Goal: Find contact information: Find contact information

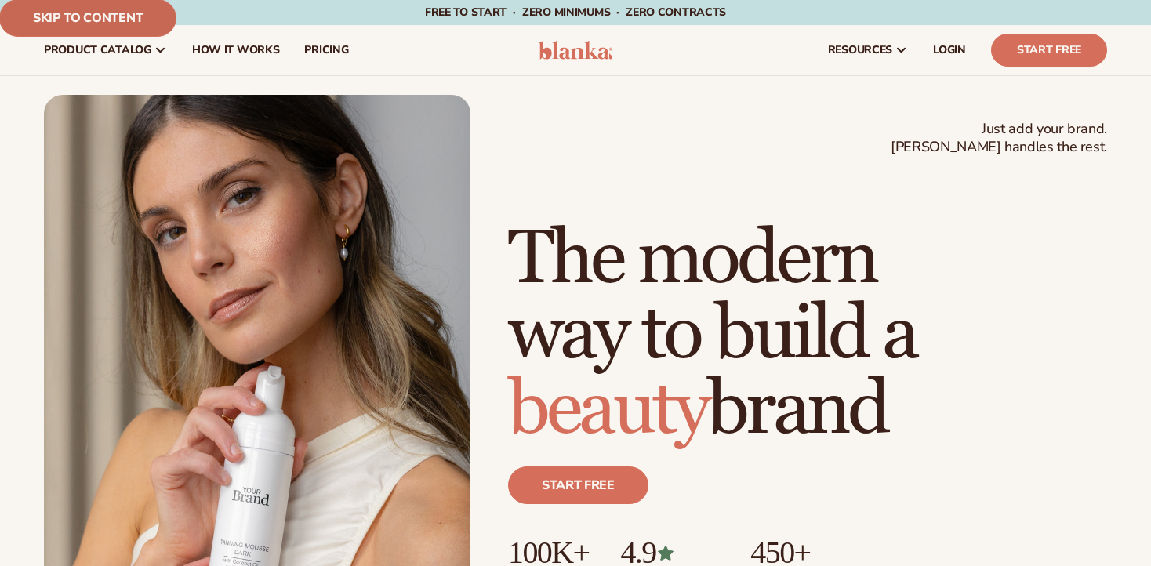
click at [70, 13] on link "Skip to content" at bounding box center [87, 18] width 177 height 38
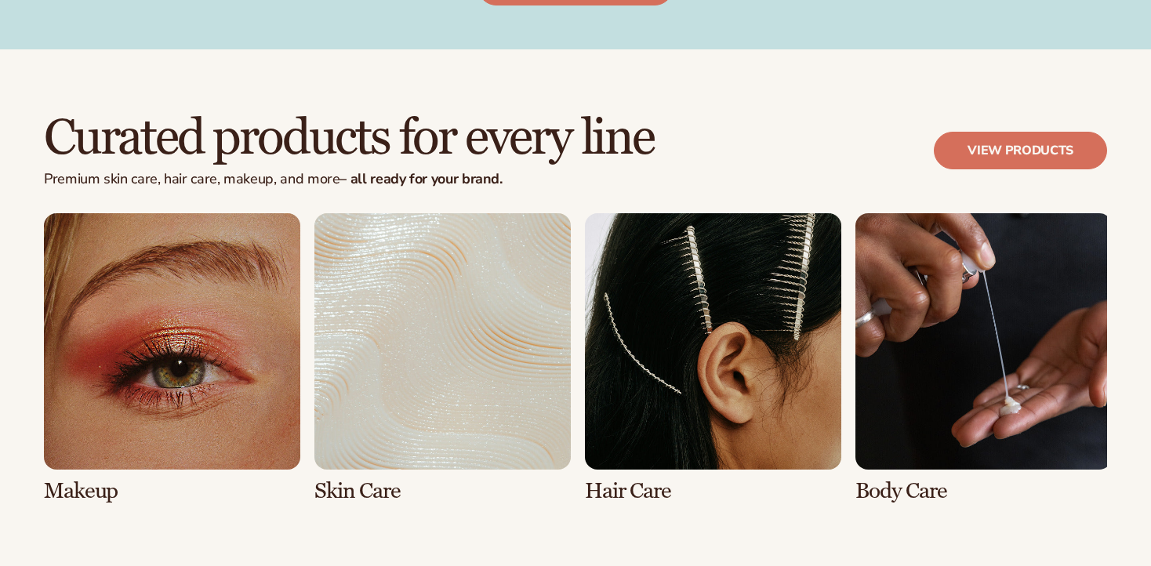
scroll to position [3941, 0]
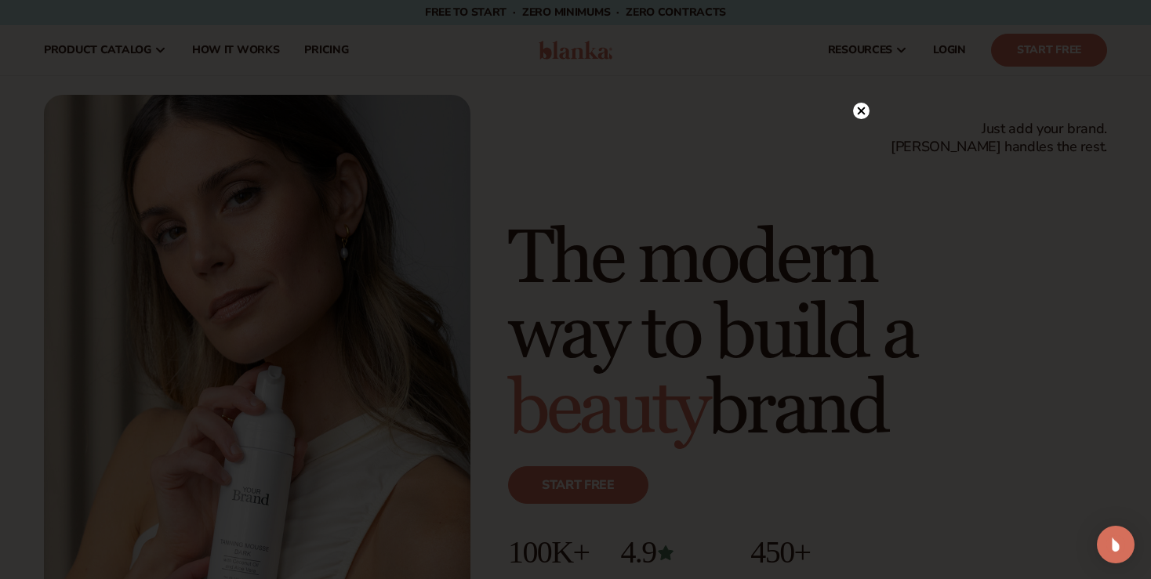
click at [861, 111] on icon at bounding box center [862, 111] width 8 height 8
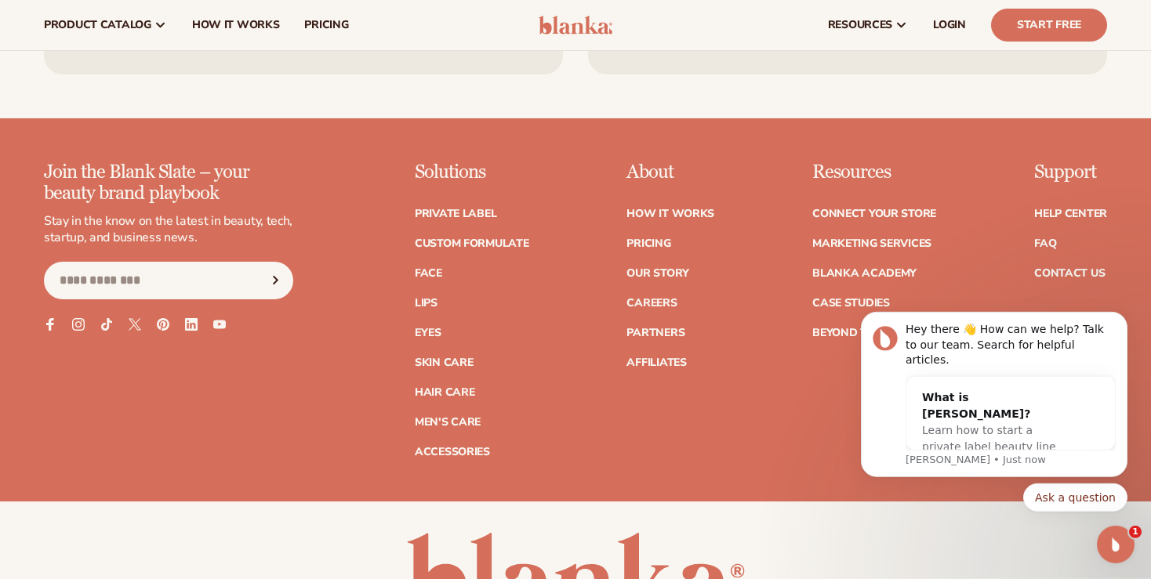
scroll to position [6186, 0]
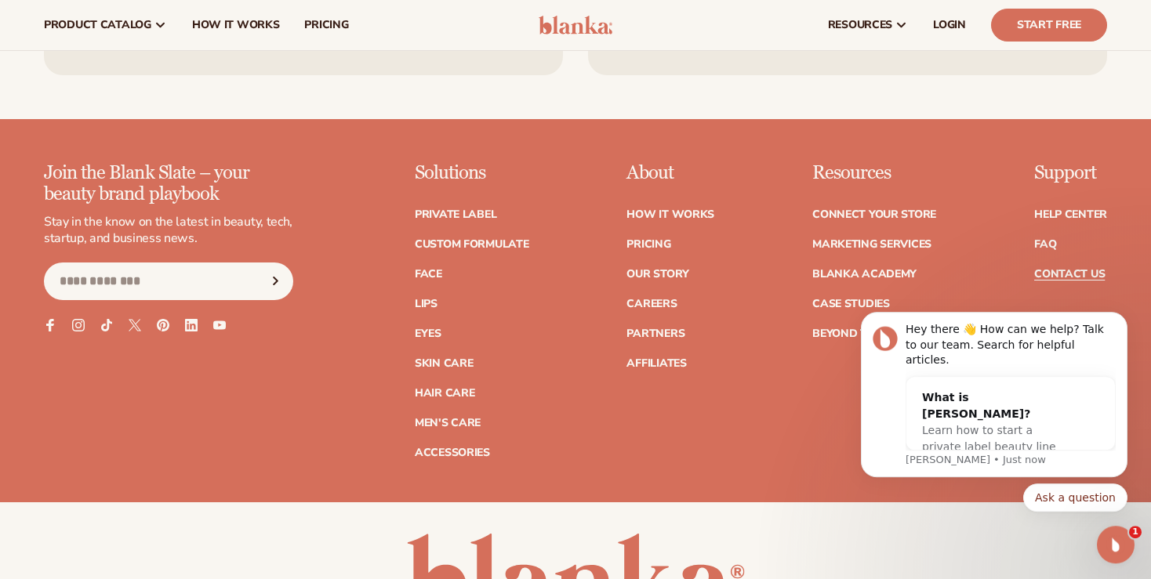
click at [1096, 269] on link "Contact Us" at bounding box center [1069, 274] width 71 height 11
